Goal: Complete application form: Complete application form

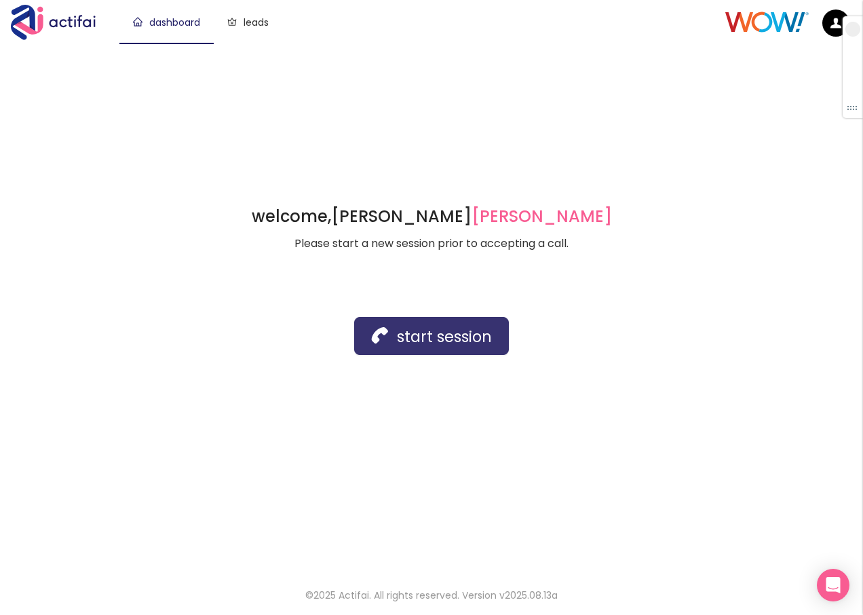
click at [397, 339] on button "start session" at bounding box center [431, 336] width 155 height 38
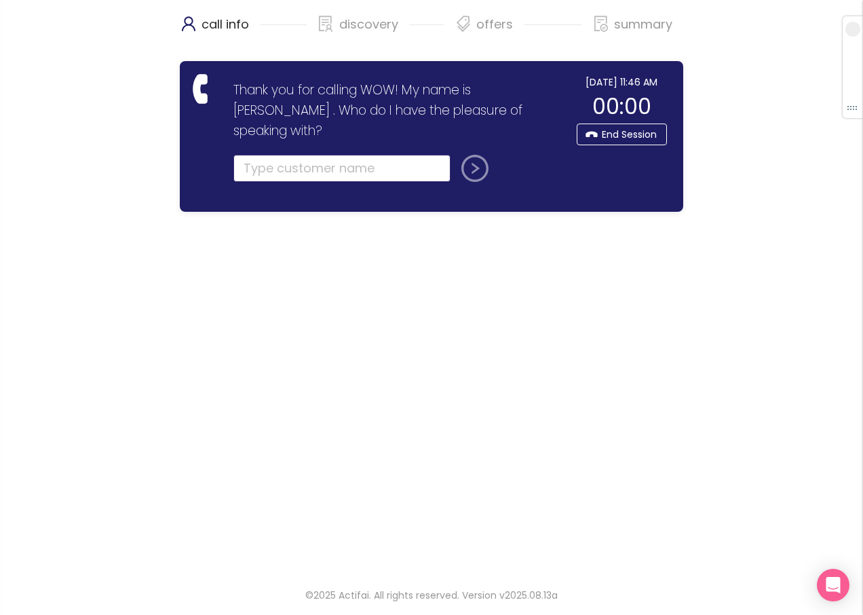
click at [318, 155] on input "text" at bounding box center [342, 168] width 217 height 27
type input "?"
click at [483, 155] on button "submit" at bounding box center [472, 168] width 33 height 27
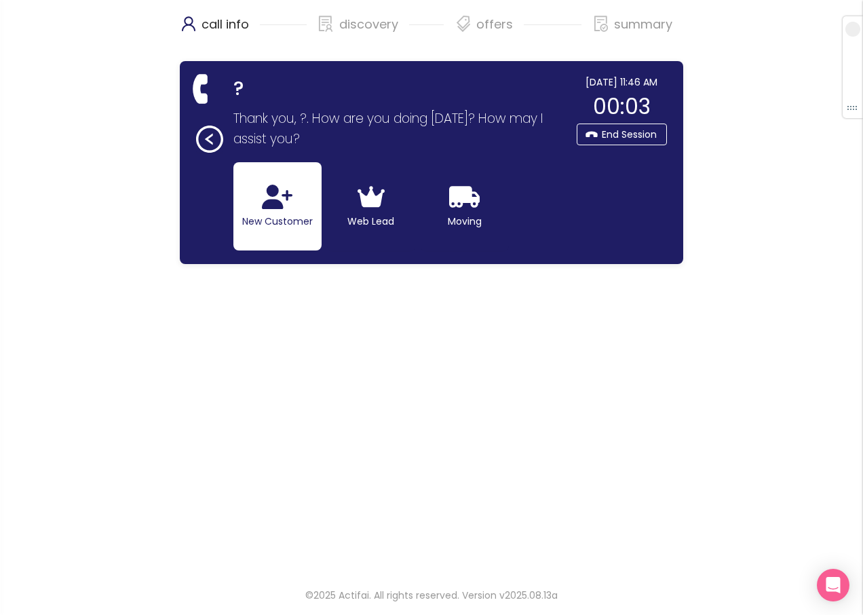
click at [262, 193] on icon "button" at bounding box center [277, 197] width 31 height 24
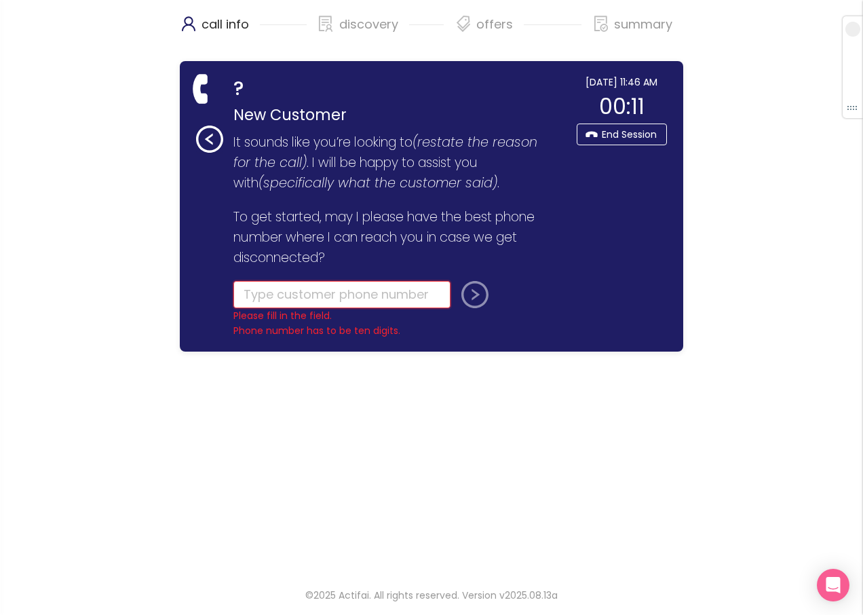
click at [305, 295] on input "tel" at bounding box center [342, 294] width 217 height 27
type input "[PHONE_NUMBER]"
click at [460, 301] on button "submit" at bounding box center [472, 294] width 33 height 27
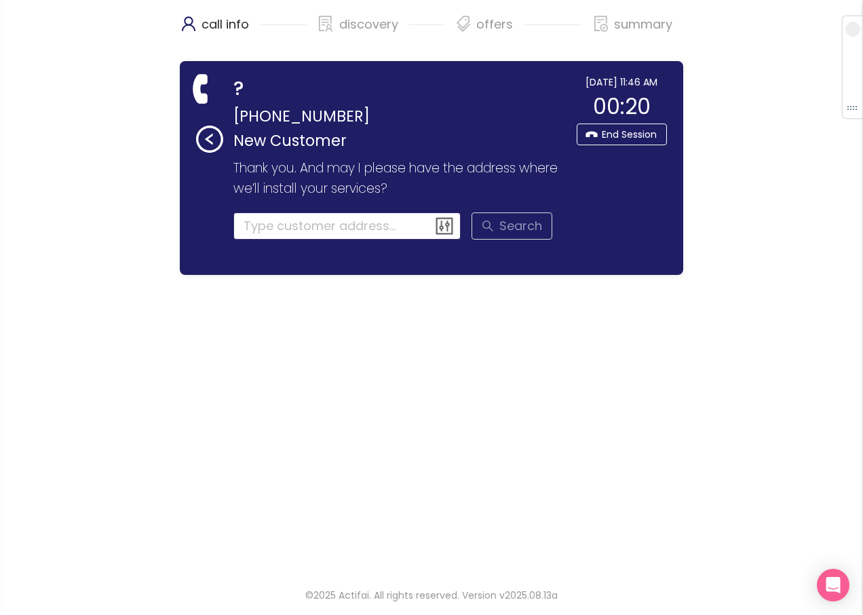
click at [265, 227] on input at bounding box center [348, 225] width 228 height 27
type input "[STREET_ADDRESS]"
click at [534, 232] on button "Search" at bounding box center [512, 225] width 81 height 27
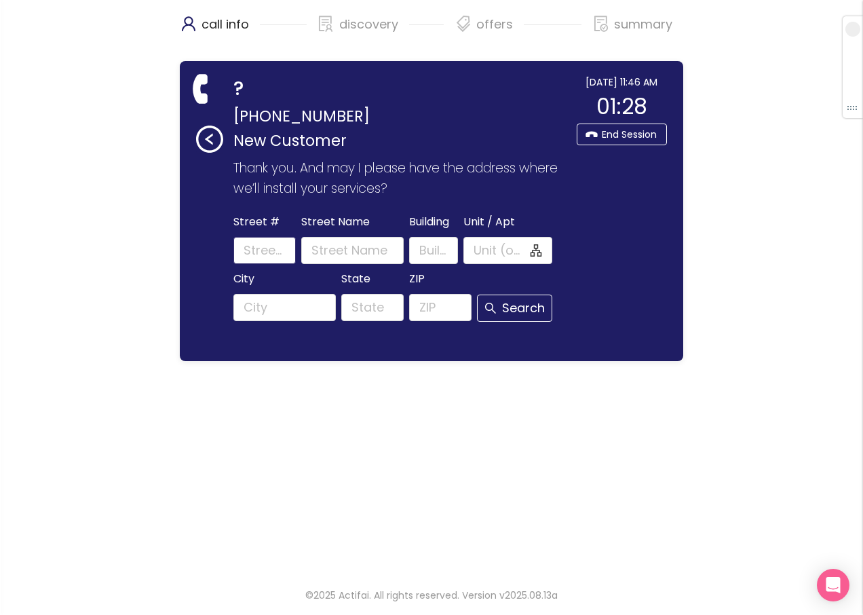
click at [262, 250] on input "Street #" at bounding box center [265, 250] width 62 height 27
type input "7"
type input "176"
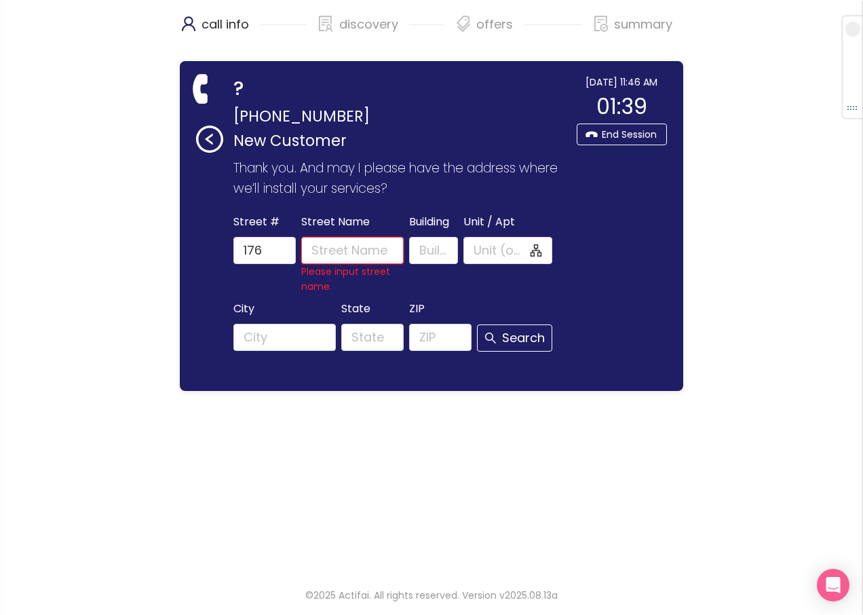
click at [333, 253] on input "Street Name" at bounding box center [352, 250] width 103 height 27
type input "bodock dr"
click at [477, 324] on button "Search" at bounding box center [515, 337] width 76 height 27
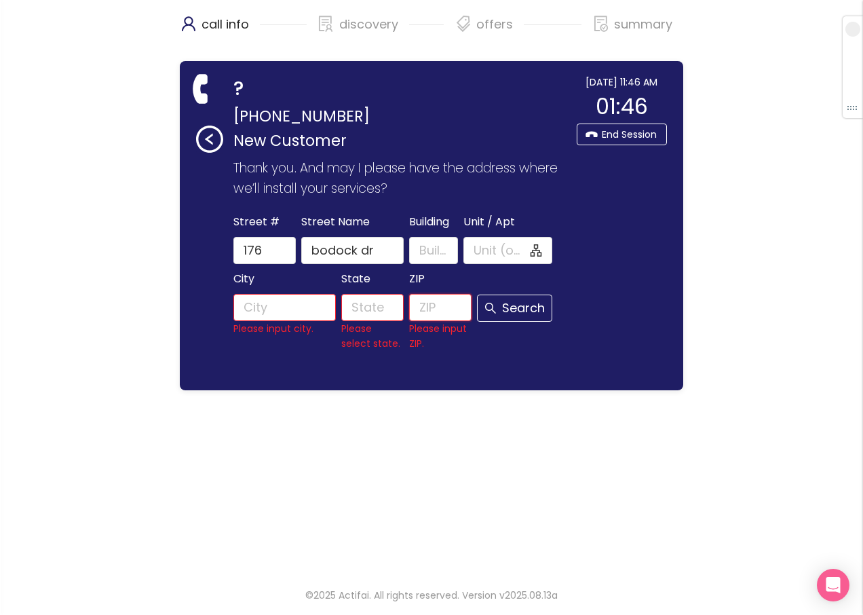
click at [421, 301] on input "ZIP" at bounding box center [440, 307] width 62 height 27
type input "35756"
click at [477, 295] on button "Search" at bounding box center [515, 308] width 76 height 27
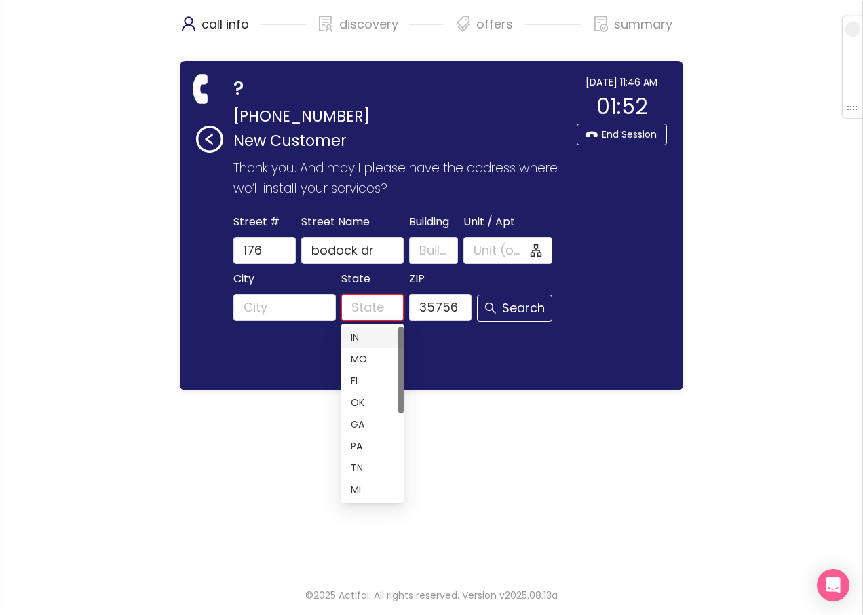
click at [368, 306] on input "State" at bounding box center [372, 307] width 62 height 27
type input "AL"
click at [477, 295] on button "Search" at bounding box center [515, 308] width 76 height 27
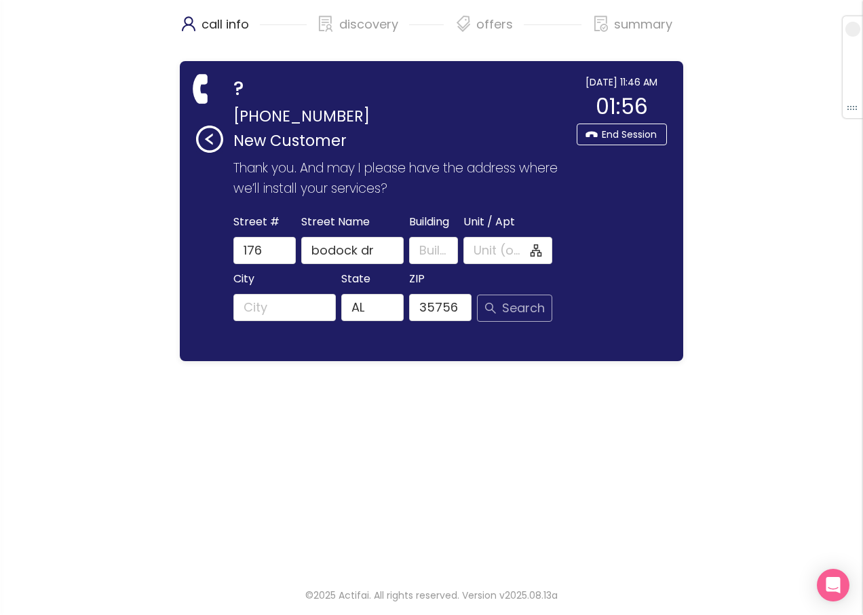
click at [519, 310] on button "Search" at bounding box center [515, 308] width 76 height 27
type input "Bodock Dr"
type input "[GEOGRAPHIC_DATA]"
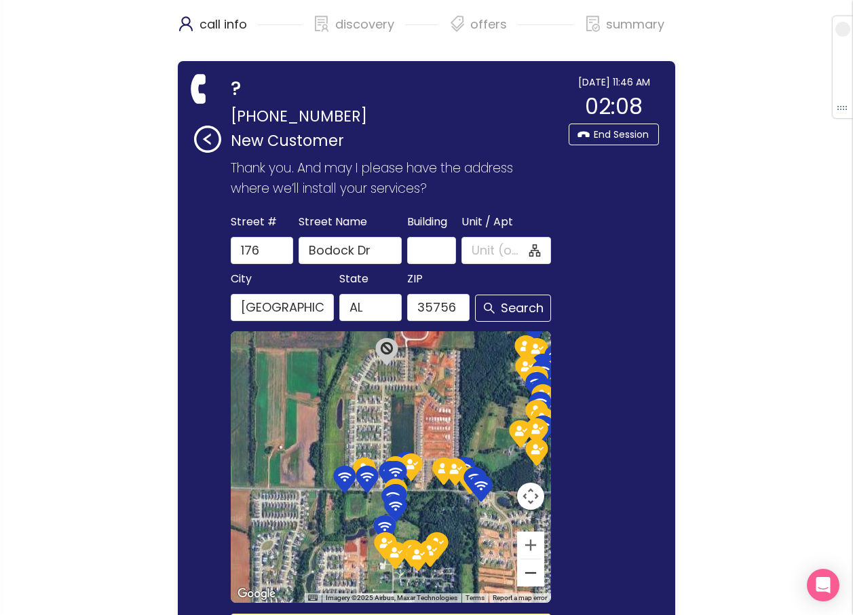
click at [519, 575] on button "Zoom out" at bounding box center [530, 572] width 27 height 27
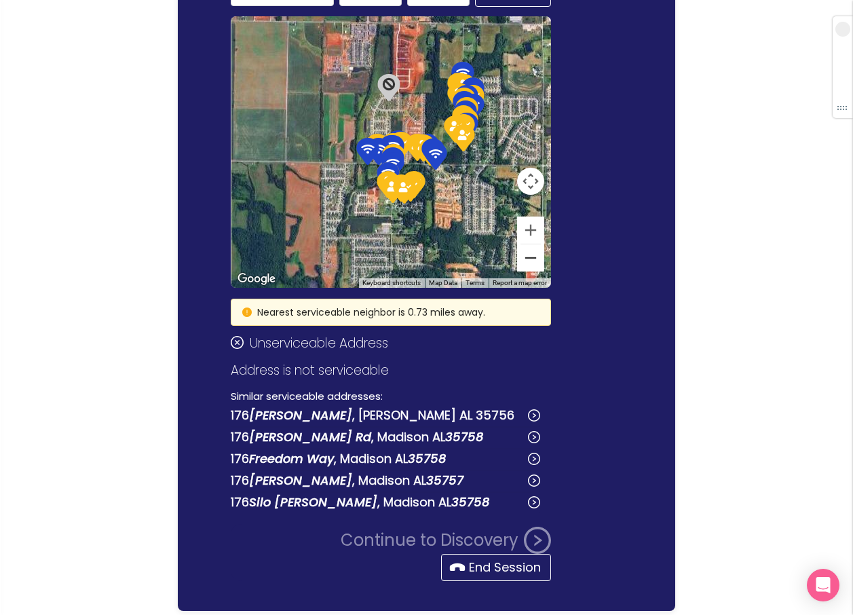
scroll to position [339, 0]
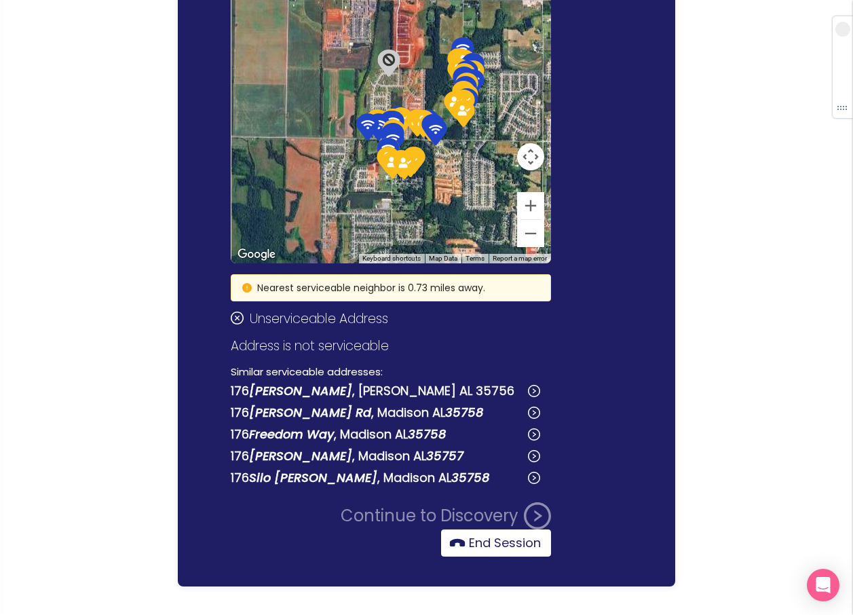
click at [477, 543] on button "End Session" at bounding box center [496, 542] width 110 height 27
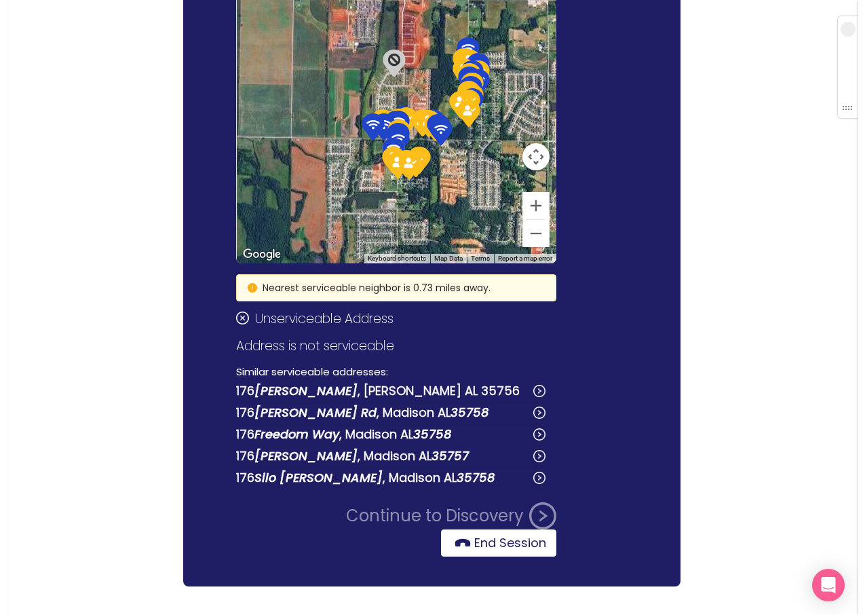
scroll to position [0, 0]
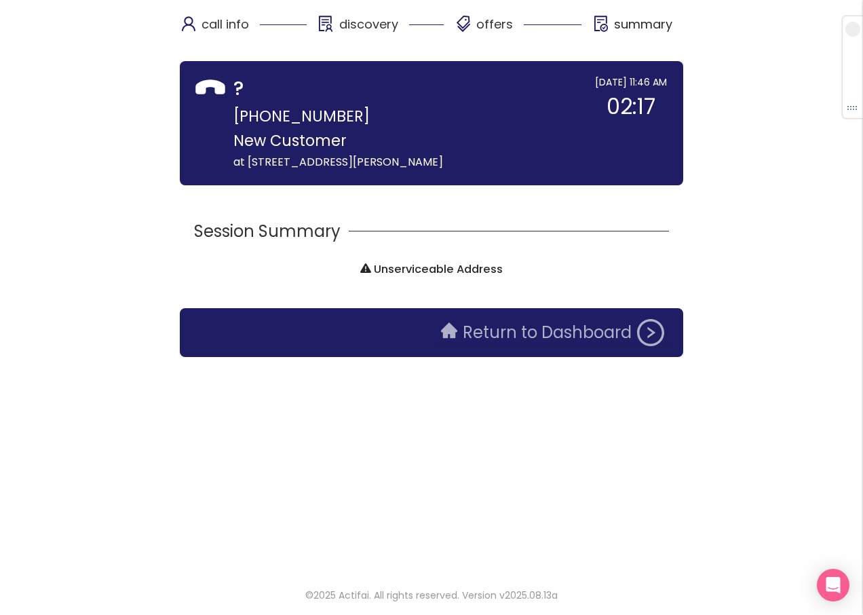
click at [480, 340] on button "Return to Dashboard" at bounding box center [553, 332] width 240 height 27
